Goal: Entertainment & Leisure: Consume media (video, audio)

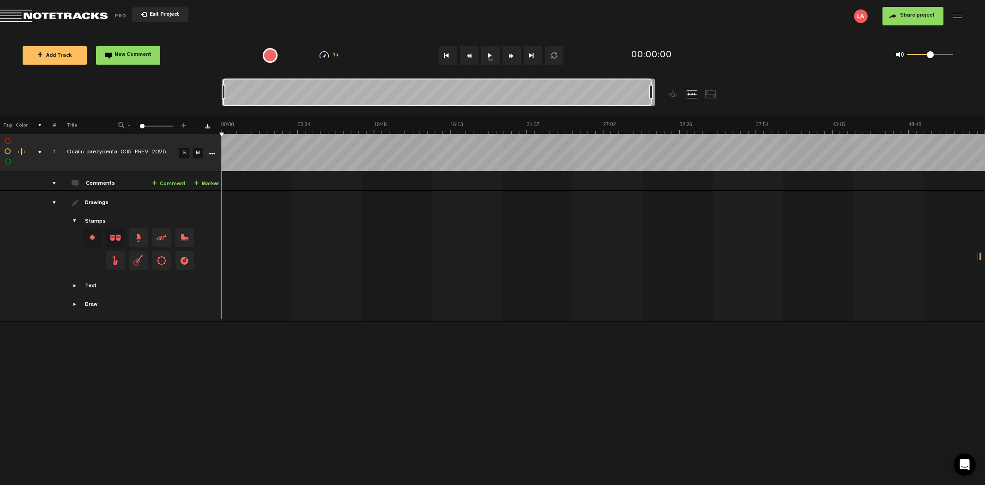
click at [142, 17] on button "Exit Project" at bounding box center [160, 14] width 56 height 15
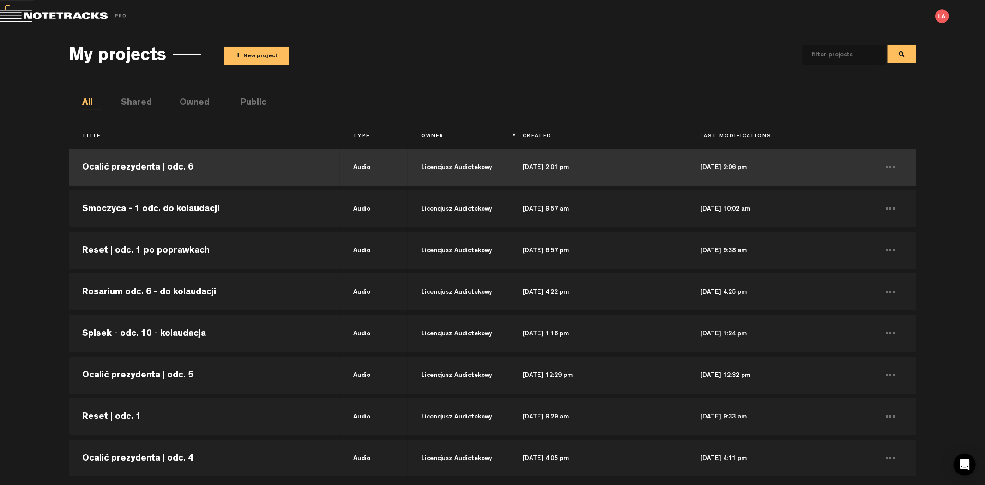
click at [198, 169] on td "Ocalić prezydenta | odc. 6" at bounding box center [204, 167] width 271 height 42
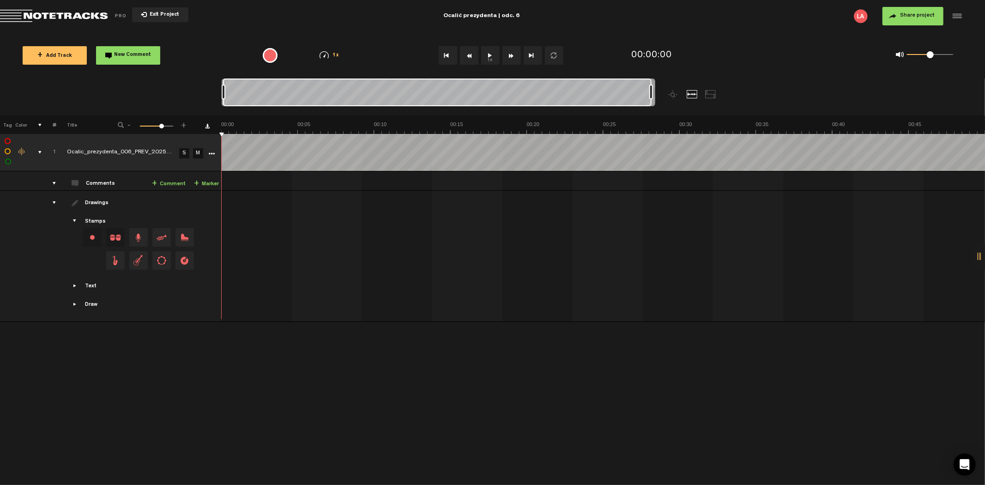
drag, startPoint x: 231, startPoint y: 90, endPoint x: 505, endPoint y: 58, distance: 275.7
click at [756, 115] on div at bounding box center [493, 96] width 542 height 37
click at [495, 52] on button "1x" at bounding box center [490, 55] width 18 height 18
drag, startPoint x: 931, startPoint y: 56, endPoint x: 941, endPoint y: 56, distance: 9.2
click at [941, 56] on span at bounding box center [940, 54] width 7 height 7
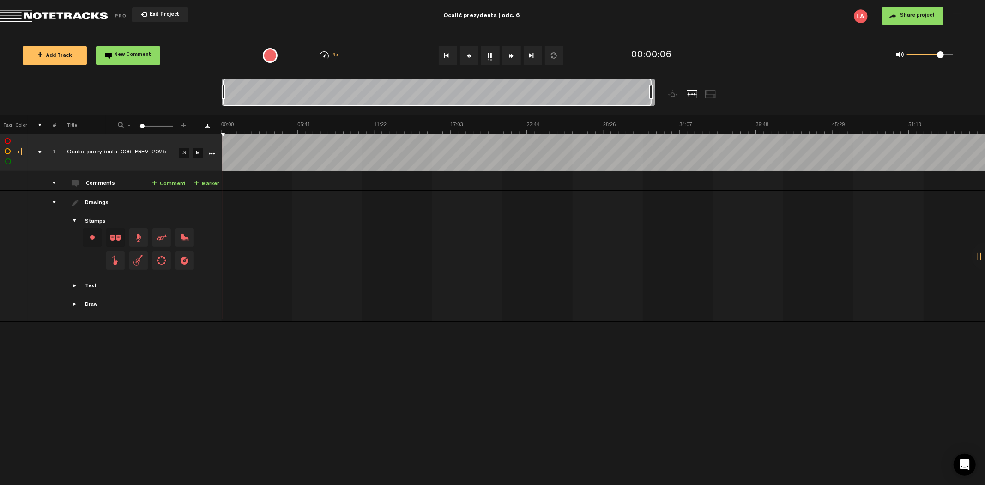
click at [512, 52] on button "Fast Forward" at bounding box center [511, 55] width 18 height 18
click at [513, 52] on button "Fast Forward" at bounding box center [511, 55] width 18 height 18
